Goal: Task Accomplishment & Management: Use online tool/utility

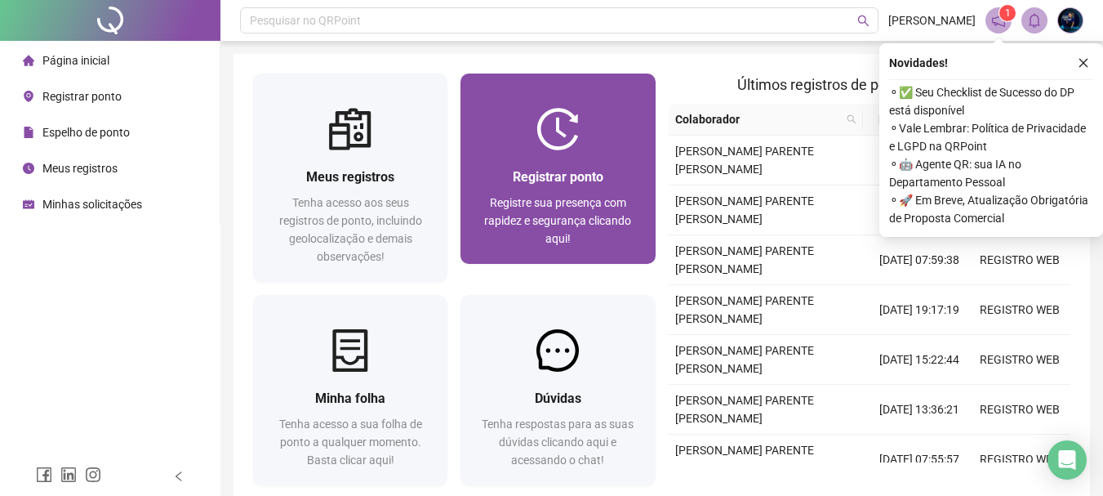
click at [520, 125] on div at bounding box center [558, 129] width 194 height 42
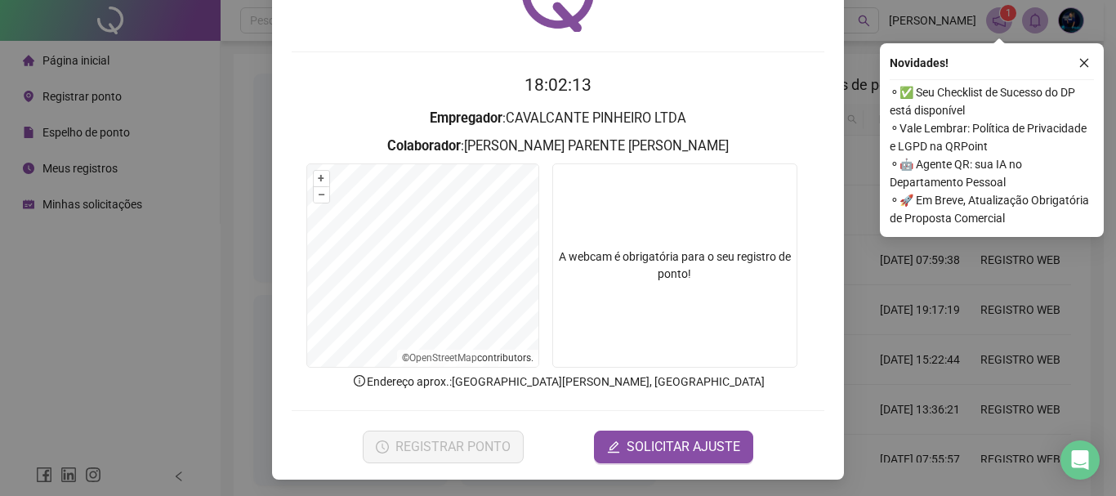
scroll to position [106, 0]
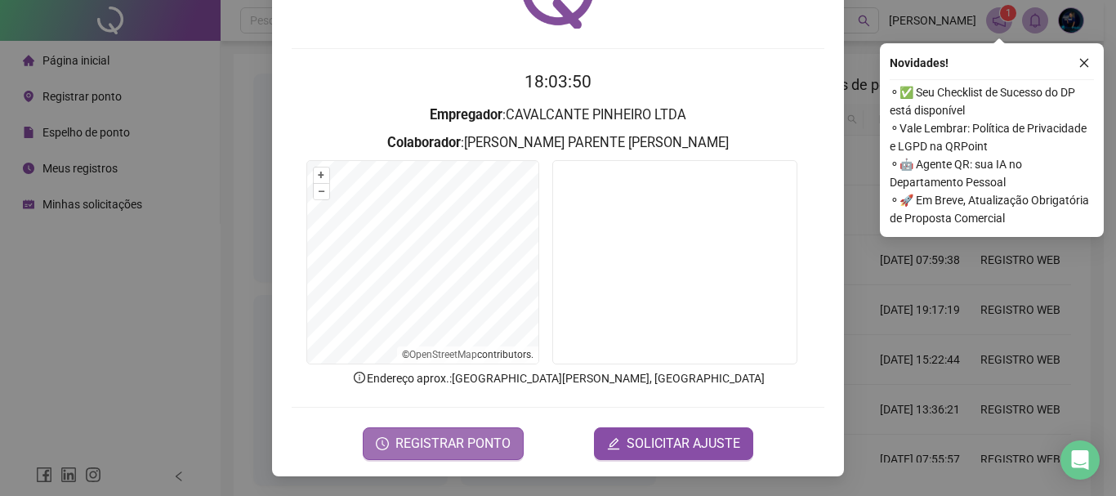
click at [427, 440] on span "REGISTRAR PONTO" at bounding box center [452, 444] width 115 height 20
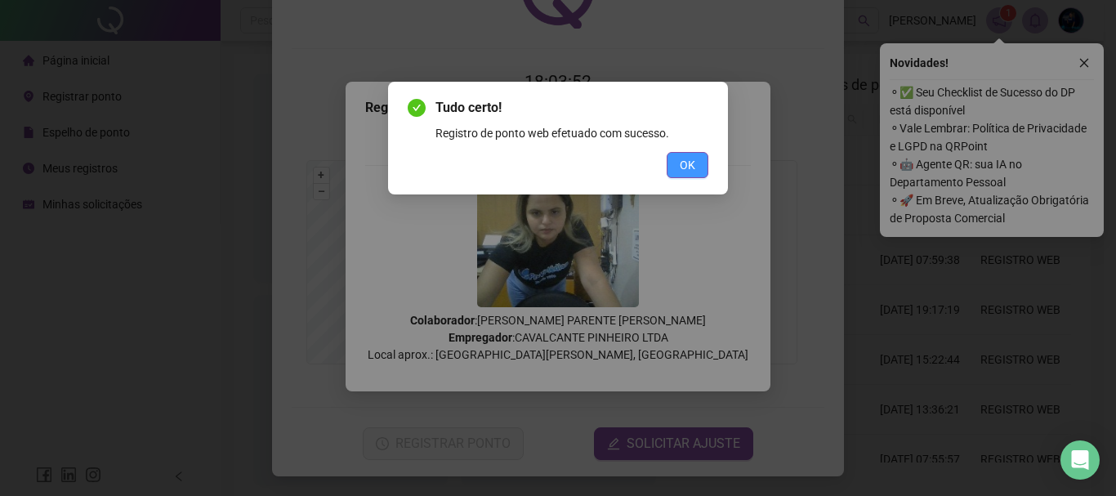
click at [674, 158] on button "OK" at bounding box center [687, 165] width 42 height 26
